Goal: Information Seeking & Learning: Learn about a topic

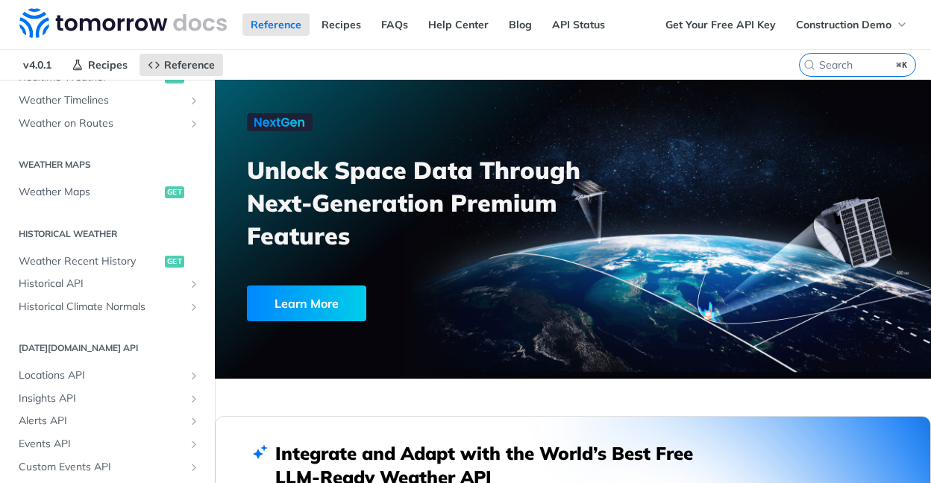
scroll to position [507, 0]
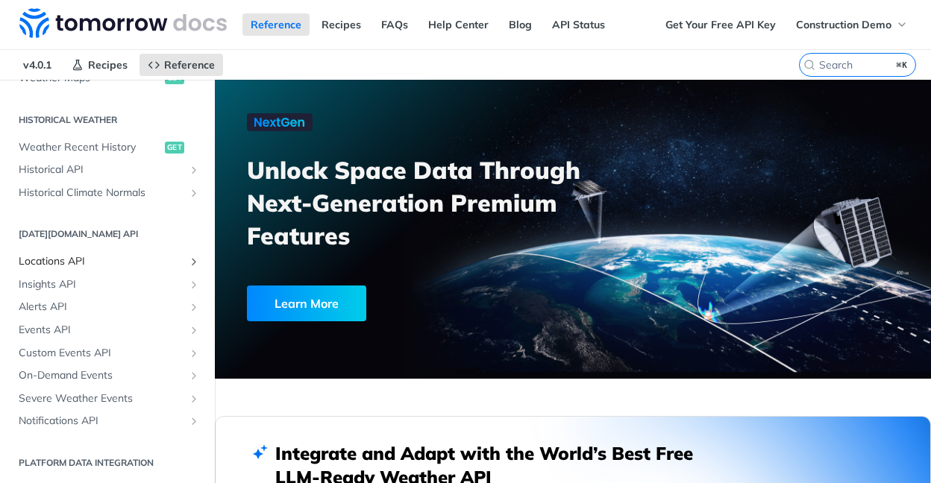
click at [120, 262] on span "Locations API" at bounding box center [102, 261] width 166 height 15
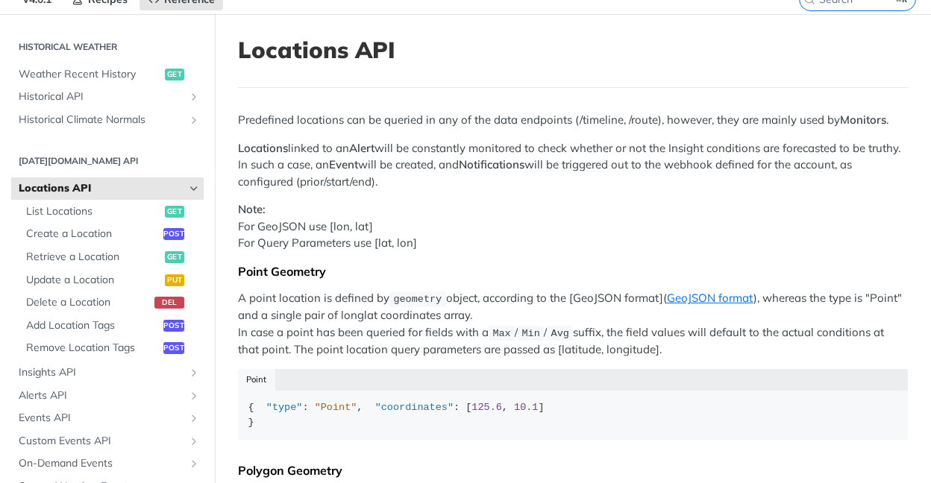
scroll to position [69, 0]
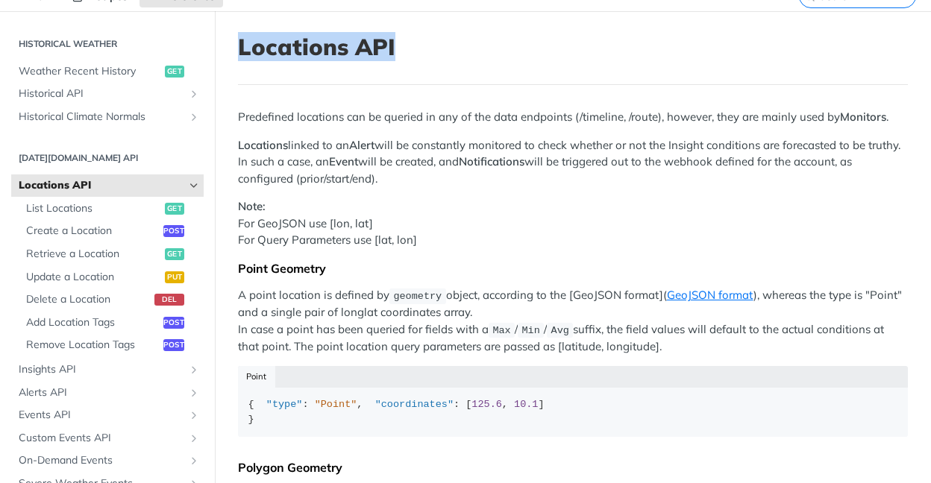
drag, startPoint x: 236, startPoint y: 40, endPoint x: 505, endPoint y: 82, distance: 271.8
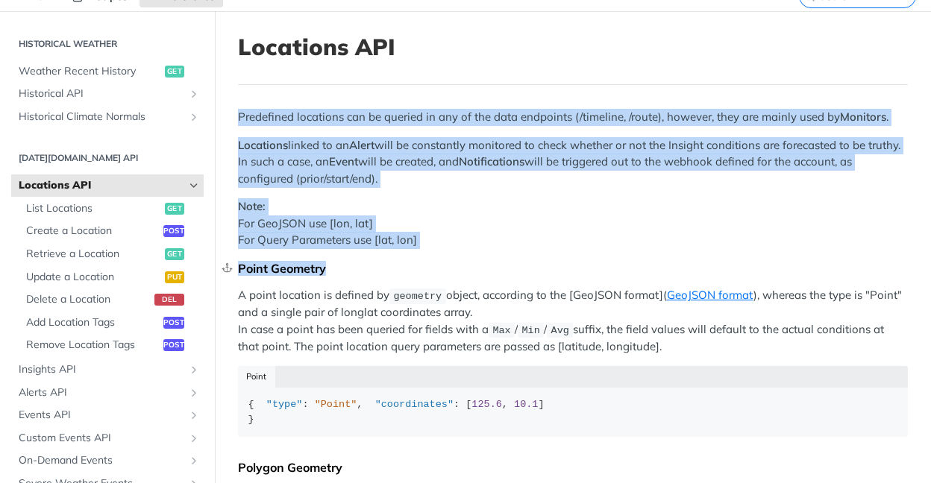
drag, startPoint x: 236, startPoint y: 116, endPoint x: 635, endPoint y: 274, distance: 429.2
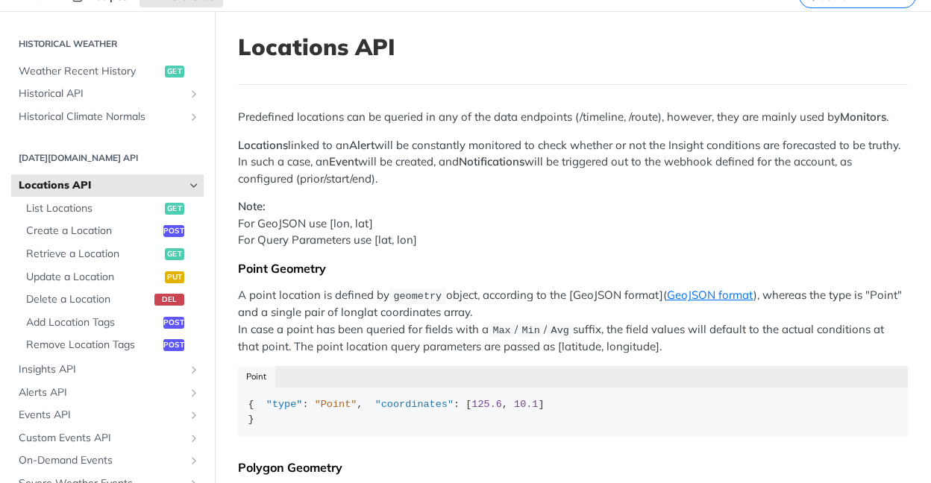
click at [433, 119] on p "Predefined locations can be queried in any of the data endpoints (/timeline, /r…" at bounding box center [573, 117] width 670 height 17
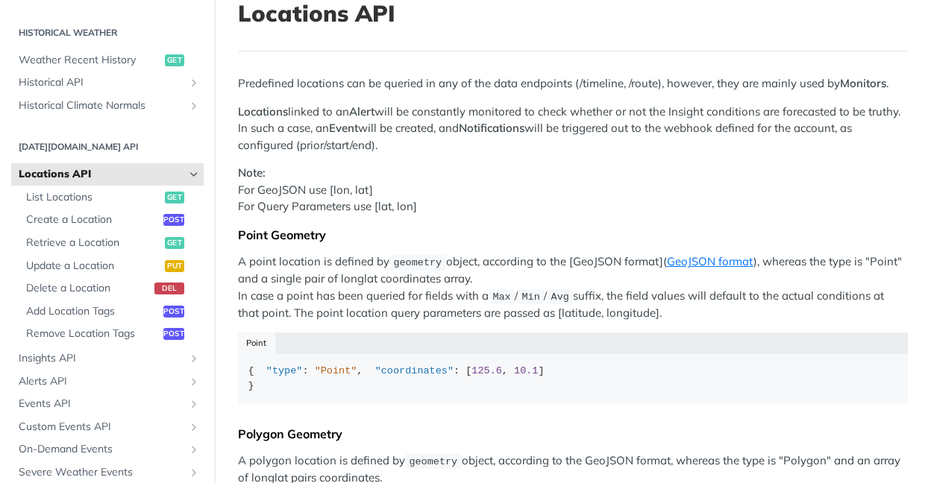
scroll to position [101, 0]
drag, startPoint x: 424, startPoint y: 400, endPoint x: 359, endPoint y: 400, distance: 64.1
click at [359, 394] on div "{ "type" : "Point" , "coordinates" : [ 125.6 , 10.1 ] }" at bounding box center [573, 379] width 650 height 29
drag, startPoint x: 315, startPoint y: 383, endPoint x: 353, endPoint y: 383, distance: 38.8
click at [353, 383] on div "{ "type" : "Point" , "coordinates" : [ 125.6 , 10.1 ] }" at bounding box center [573, 379] width 650 height 29
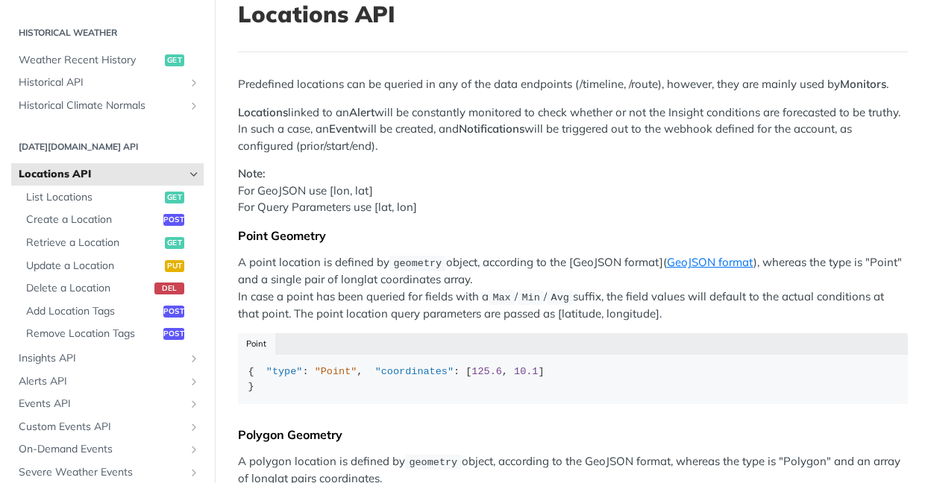
click at [474, 192] on p "Note: For GeoJSON use [lon, lat] For Query Parameters use [lat, lon]" at bounding box center [573, 191] width 670 height 51
drag, startPoint x: 650, startPoint y: 111, endPoint x: 761, endPoint y: 111, distance: 111.1
click at [761, 111] on p "Locations linked to an Alert will be constantly monitored to check whether or n…" at bounding box center [573, 129] width 670 height 51
click at [814, 112] on p "Locations linked to an Alert will be constantly monitored to check whether or n…" at bounding box center [573, 129] width 670 height 51
drag, startPoint x: 333, startPoint y: 136, endPoint x: 456, endPoint y: 135, distance: 123.8
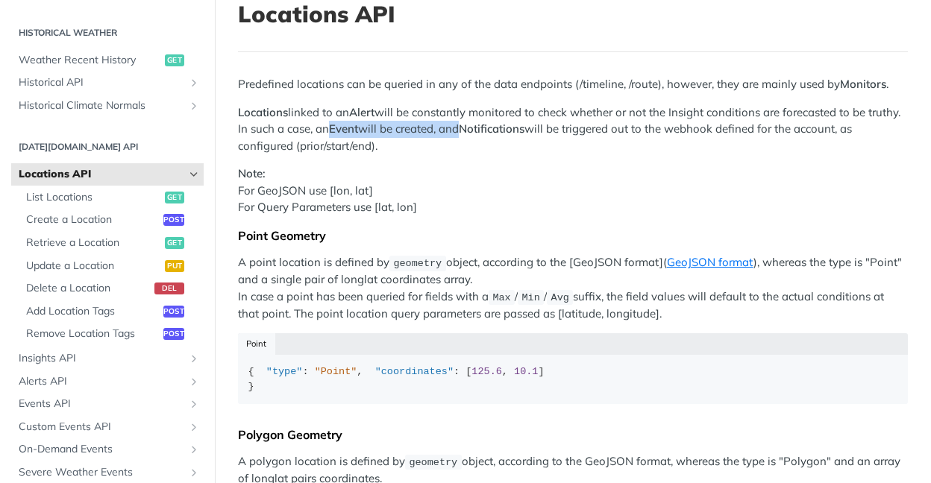
click at [456, 135] on p "Locations linked to an Alert will be constantly monitored to check whether or n…" at bounding box center [573, 129] width 670 height 51
click at [453, 133] on p "Locations linked to an Alert will be constantly monitored to check whether or n…" at bounding box center [573, 129] width 670 height 51
drag, startPoint x: 301, startPoint y: 142, endPoint x: 319, endPoint y: 143, distance: 17.9
click at [319, 143] on p "Locations linked to an Alert will be constantly monitored to check whether or n…" at bounding box center [573, 129] width 670 height 51
drag, startPoint x: 329, startPoint y: 145, endPoint x: 343, endPoint y: 145, distance: 14.2
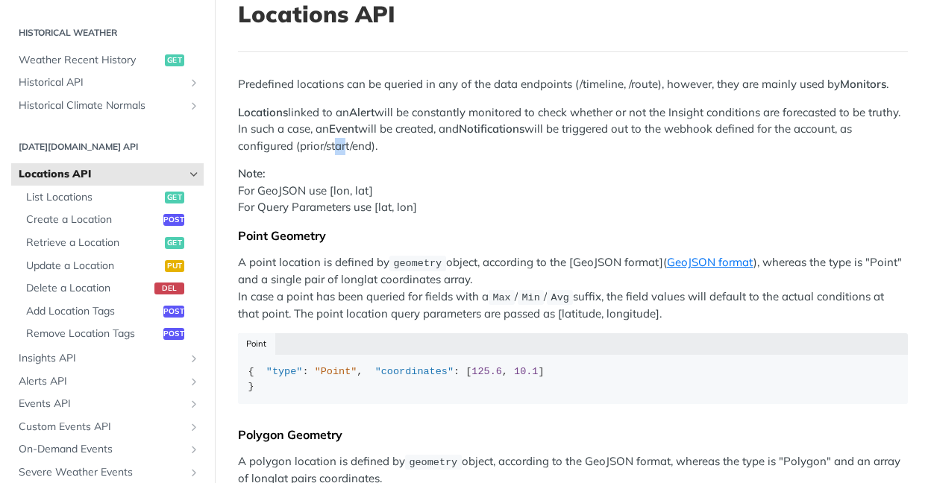
click at [343, 145] on p "Locations linked to an Alert will be constantly monitored to check whether or n…" at bounding box center [573, 129] width 670 height 51
drag, startPoint x: 355, startPoint y: 145, endPoint x: 376, endPoint y: 144, distance: 20.9
click at [377, 144] on p "Locations linked to an Alert will be constantly monitored to check whether or n…" at bounding box center [573, 129] width 670 height 51
drag, startPoint x: 371, startPoint y: 145, endPoint x: 300, endPoint y: 149, distance: 71.7
click at [299, 149] on p "Locations linked to an Alert will be constantly monitored to check whether or n…" at bounding box center [573, 129] width 670 height 51
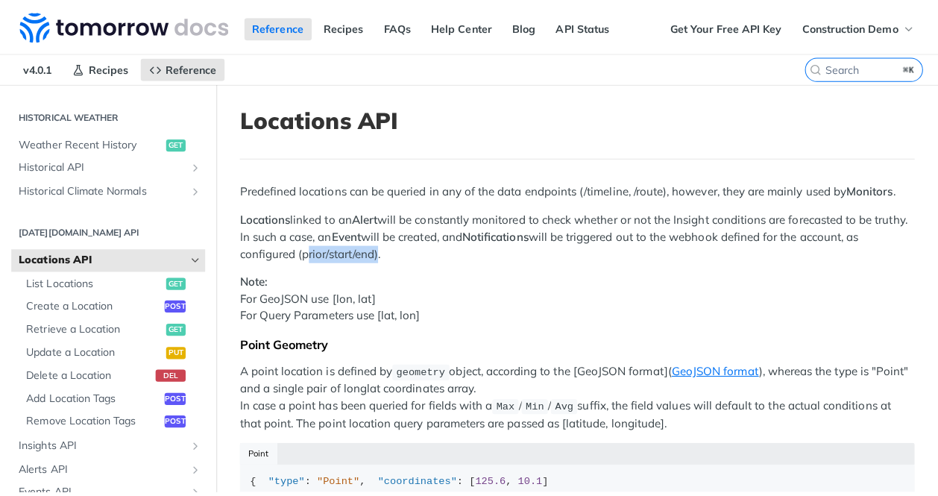
scroll to position [319, 0]
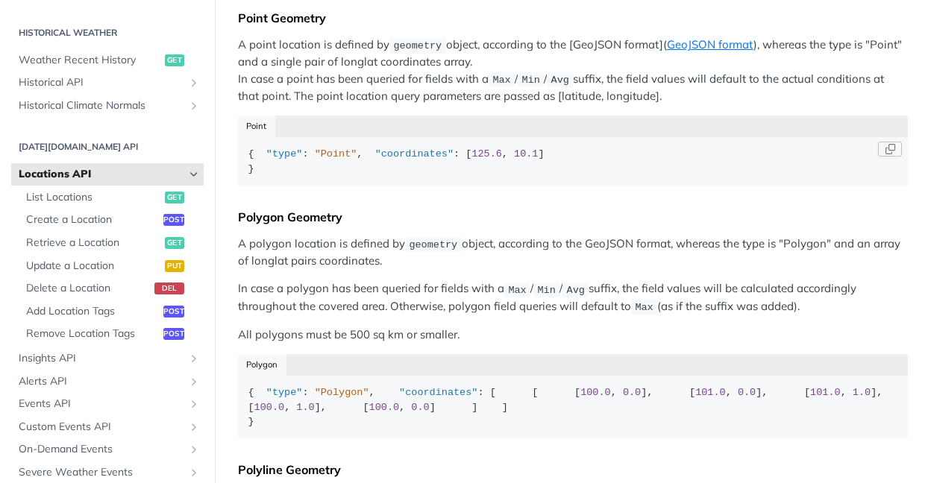
click at [397, 176] on div "{ "type" : "Point" , "coordinates" : [ 125.6 , 10.1 ] }" at bounding box center [573, 161] width 650 height 29
click at [454, 172] on div "{ "type" : "Point" , "coordinates" : [ 125.6 , 10.1 ] }" at bounding box center [573, 161] width 650 height 29
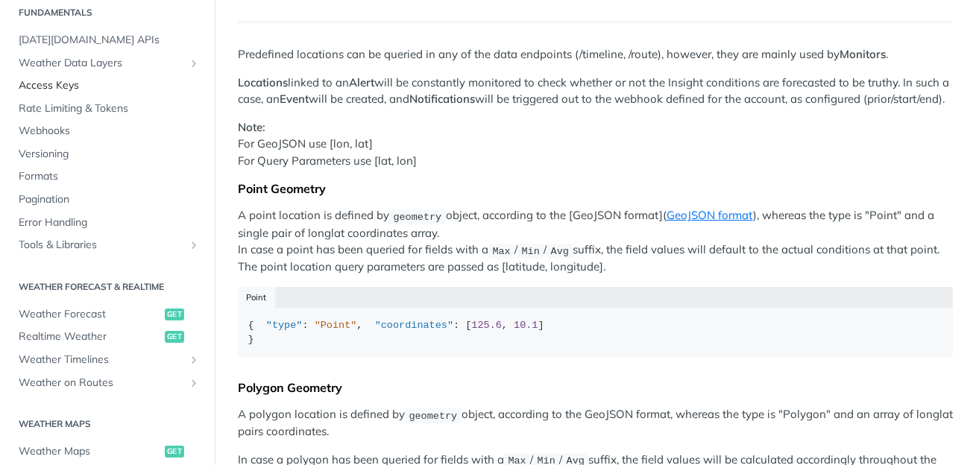
scroll to position [52, 0]
click at [122, 60] on span "Weather Data Layers" at bounding box center [102, 64] width 166 height 15
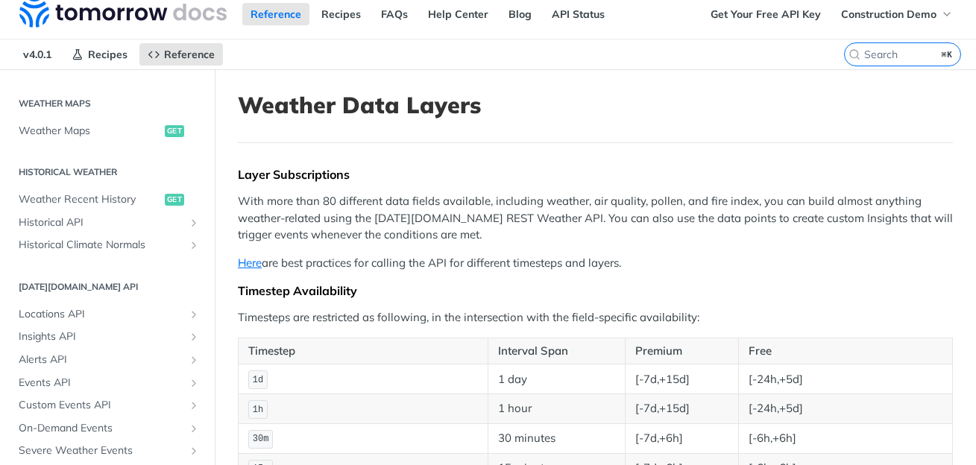
scroll to position [891, 0]
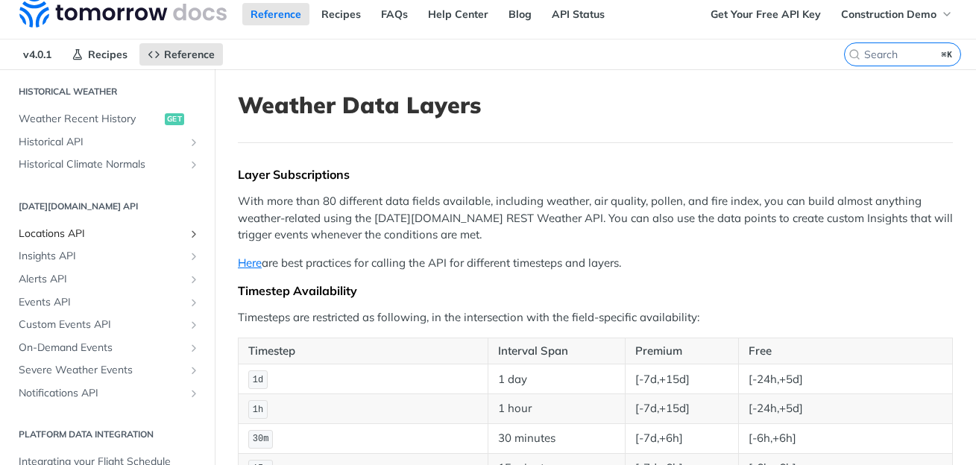
click at [115, 232] on span "Locations API" at bounding box center [102, 234] width 166 height 15
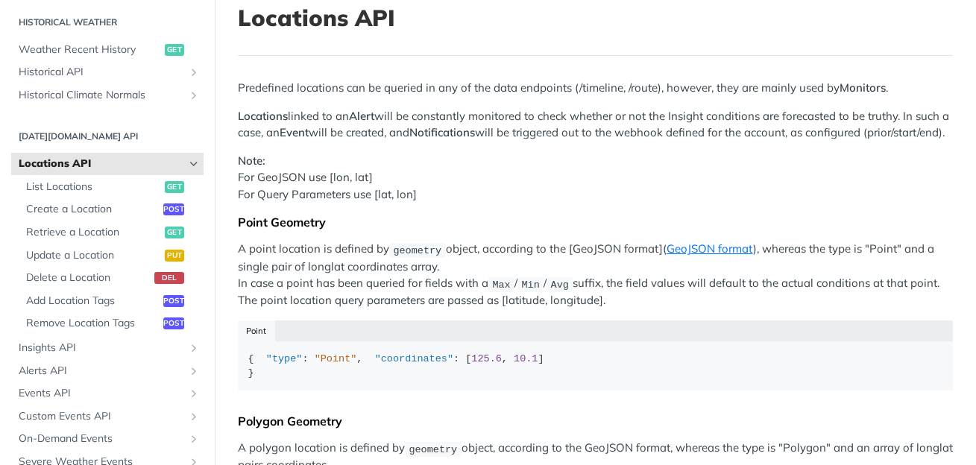
scroll to position [97, 0]
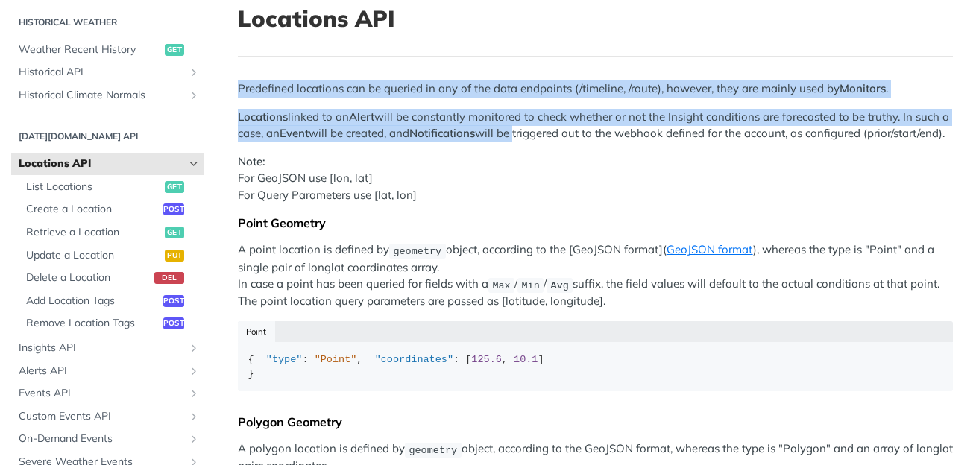
drag, startPoint x: 240, startPoint y: 81, endPoint x: 530, endPoint y: 131, distance: 294.4
click at [530, 131] on p "Locations linked to an Alert will be constantly monitored to check whether or n…" at bounding box center [595, 126] width 715 height 34
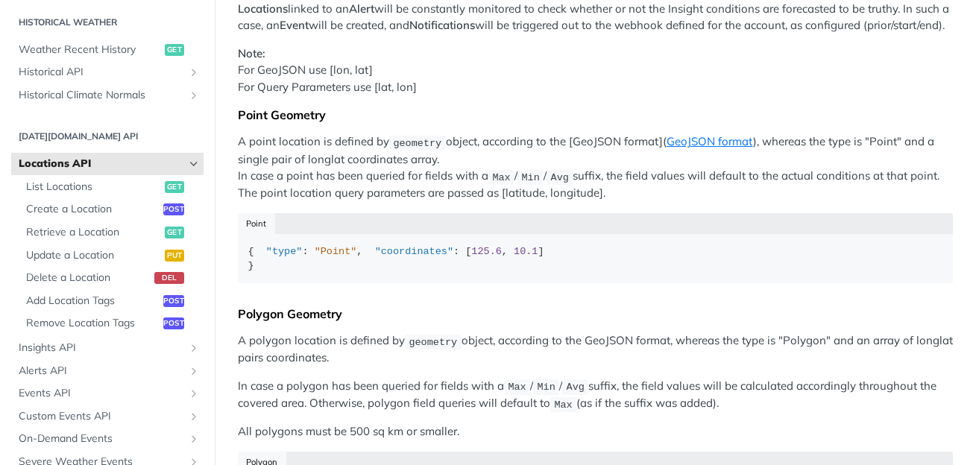
scroll to position [204, 0]
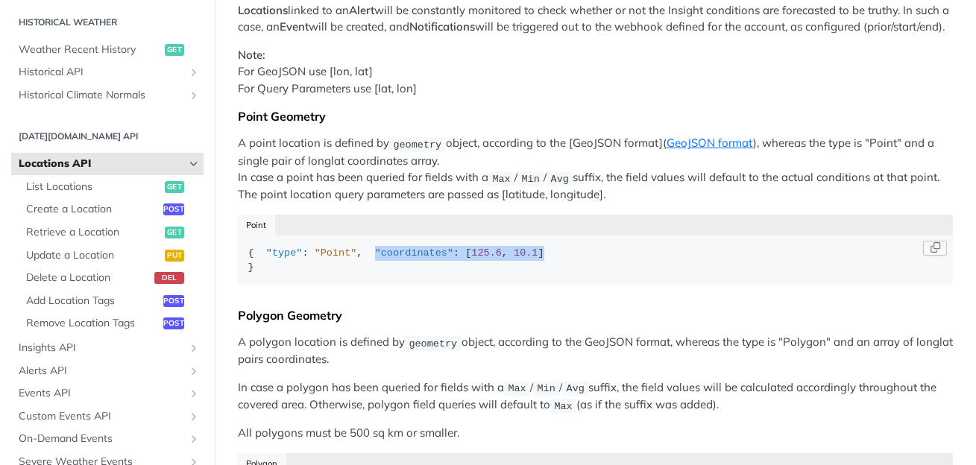
drag, startPoint x: 447, startPoint y: 291, endPoint x: 259, endPoint y: 292, distance: 187.9
click at [259, 275] on div "{ "type" : "Point" , "coordinates" : [ 125.6 , 10.1 ] }" at bounding box center [595, 260] width 695 height 29
click at [306, 274] on div "{ "type" : "Point" , "coordinates" : [ 125.6 , 10.1 ] }" at bounding box center [595, 260] width 695 height 29
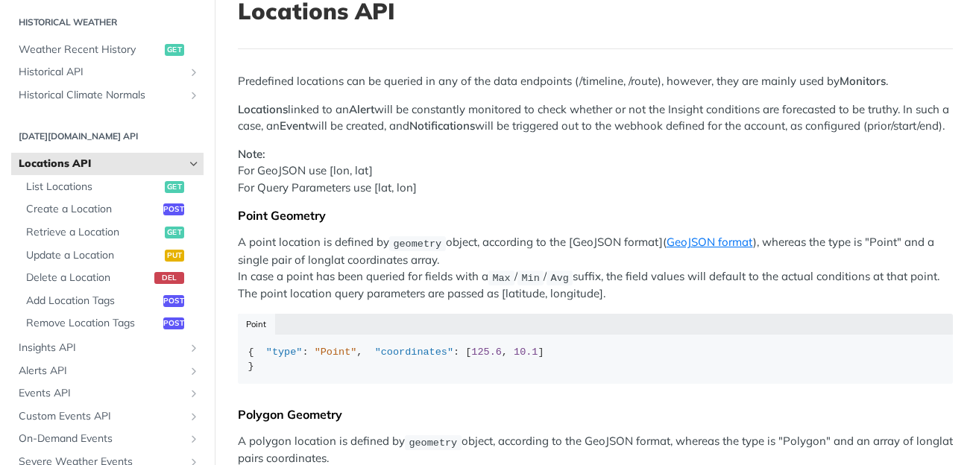
scroll to position [100, 0]
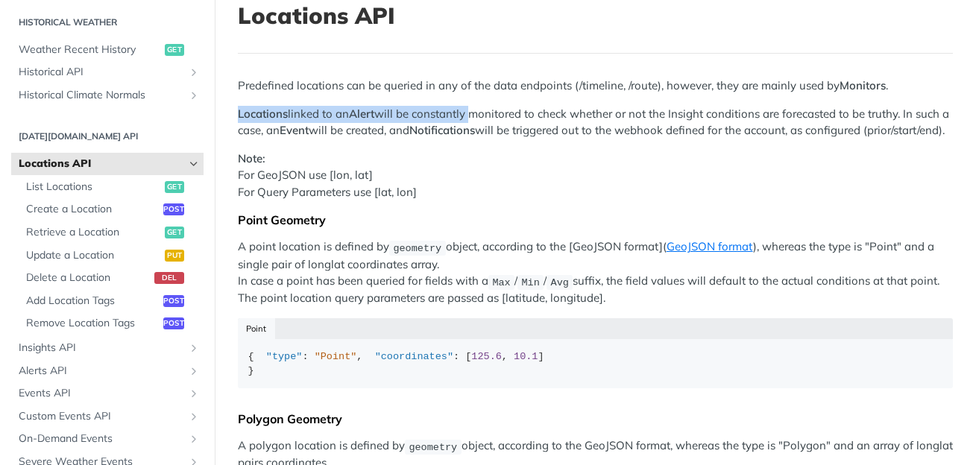
drag, startPoint x: 240, startPoint y: 113, endPoint x: 471, endPoint y: 117, distance: 231.2
click at [472, 117] on p "Locations linked to an Alert will be constantly monitored to check whether or n…" at bounding box center [595, 123] width 715 height 34
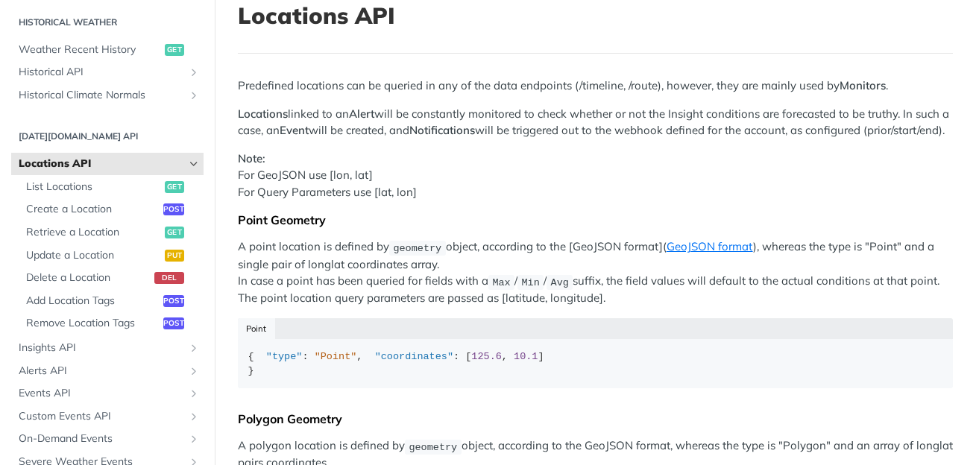
click at [534, 107] on p "Locations linked to an Alert will be constantly monitored to check whether or n…" at bounding box center [595, 123] width 715 height 34
drag, startPoint x: 676, startPoint y: 113, endPoint x: 765, endPoint y: 113, distance: 89.5
click at [765, 113] on p "Locations linked to an Alert will be constantly monitored to check whether or n…" at bounding box center [595, 123] width 715 height 34
click at [546, 118] on p "Locations linked to an Alert will be constantly monitored to check whether or n…" at bounding box center [595, 123] width 715 height 34
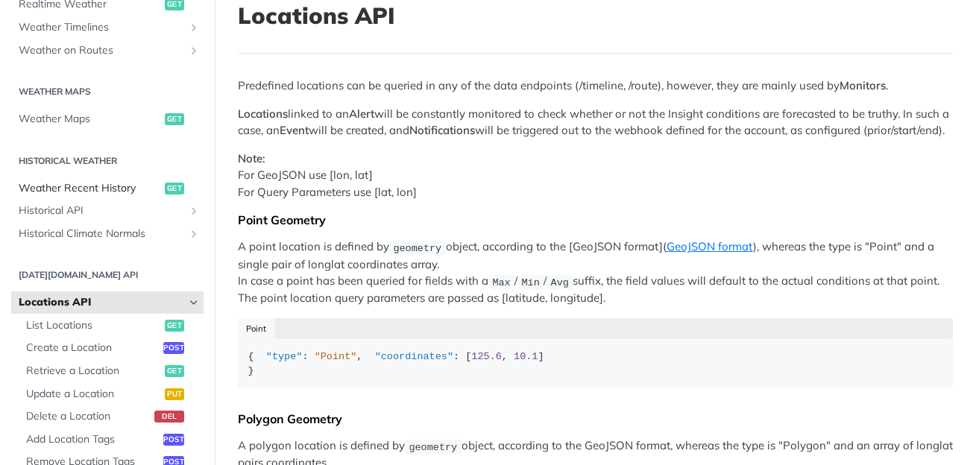
scroll to position [0, 0]
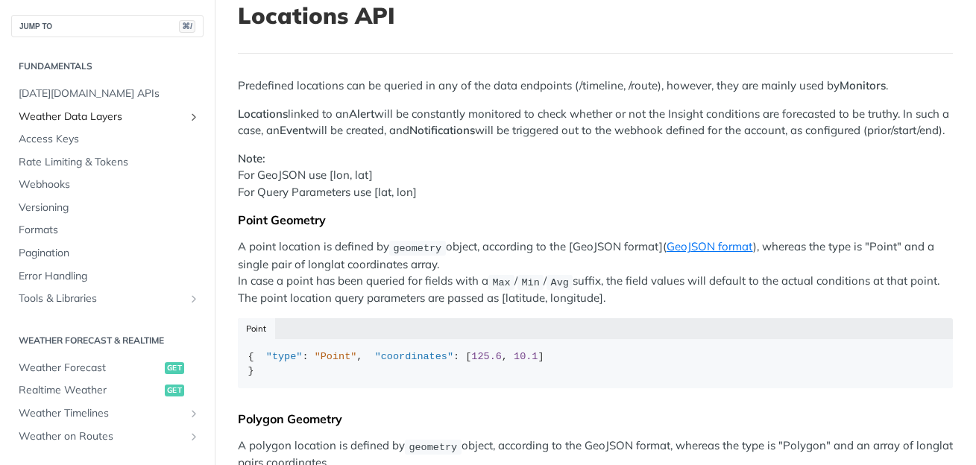
click at [67, 119] on span "Weather Data Layers" at bounding box center [102, 117] width 166 height 15
